Goal: Task Accomplishment & Management: Manage account settings

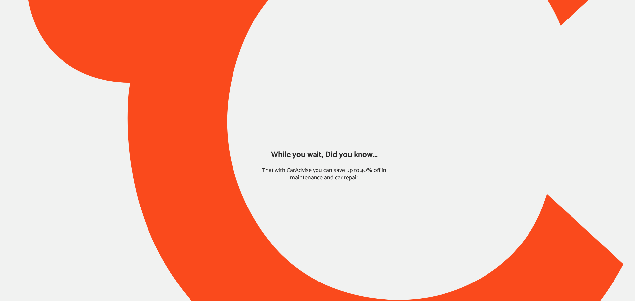
type input "*****"
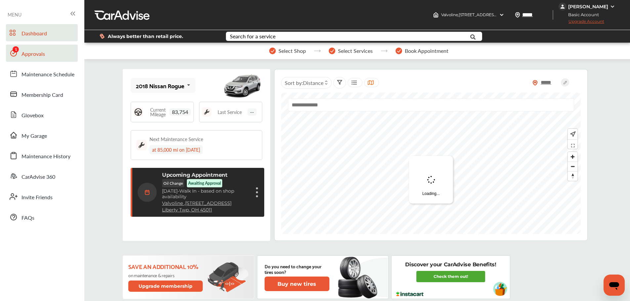
click at [25, 58] on link "Approvals" at bounding box center [42, 53] width 72 height 17
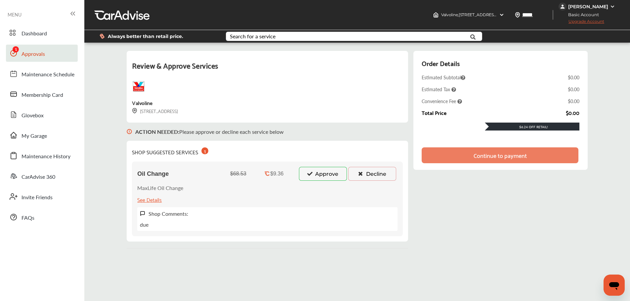
click at [327, 177] on button "Approve" at bounding box center [323, 174] width 48 height 14
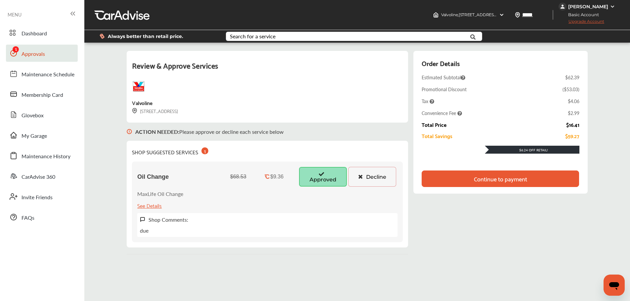
click at [501, 181] on div "Continue to payment" at bounding box center [500, 179] width 53 height 7
